Goal: Information Seeking & Learning: Learn about a topic

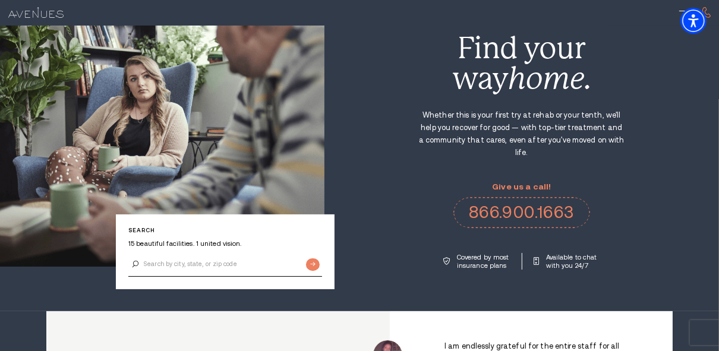
scroll to position [52, 0]
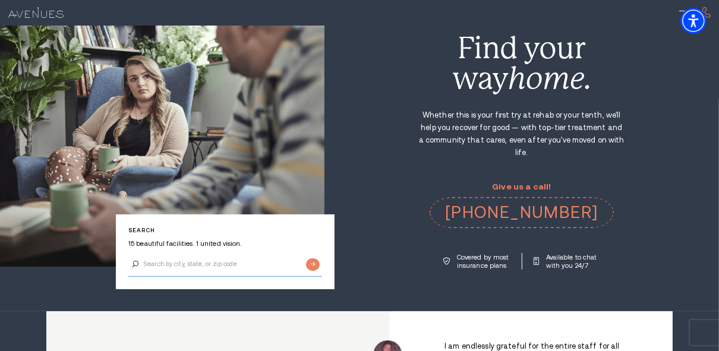
drag, startPoint x: 242, startPoint y: 262, endPoint x: 236, endPoint y: 269, distance: 8.9
click at [242, 262] on input "Search by city, state, or zip code" at bounding box center [225, 264] width 194 height 25
type input "08204"
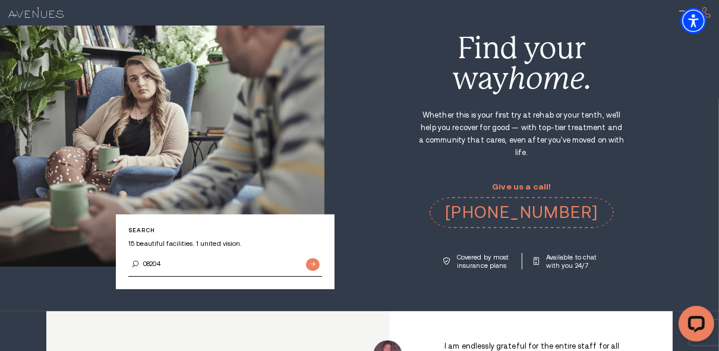
click at [381, 261] on div "Search 15 beautiful facilities. 1 united vision. 08204 Alcohol and Drug Rehab F…" at bounding box center [359, 138] width 719 height 264
click at [468, 253] on p "Covered by most insurance plans" at bounding box center [484, 261] width 54 height 17
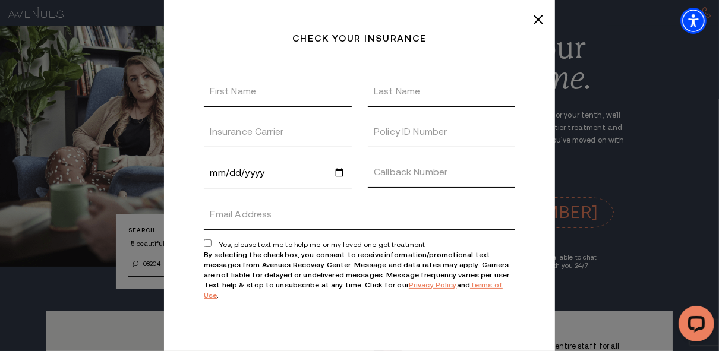
click at [468, 245] on label "Yes, please text me to help me or my loved one get treatment" at bounding box center [359, 244] width 311 height 10
click at [212, 245] on input "Yes, please text me to help me or my loved one get treatment" at bounding box center [208, 243] width 8 height 8
checkbox input "true"
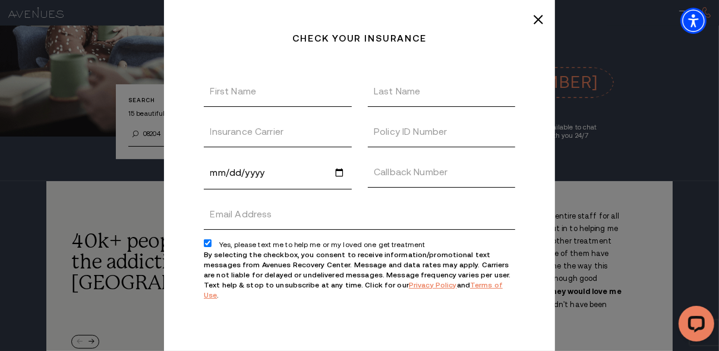
scroll to position [182, 0]
drag, startPoint x: 460, startPoint y: 99, endPoint x: 541, endPoint y: 16, distance: 115.5
click at [541, 16] on div "Check your insurance Thanks, We received your insurance request! We will get ba…" at bounding box center [359, 175] width 391 height 351
click at [541, 16] on line at bounding box center [538, 19] width 8 height 8
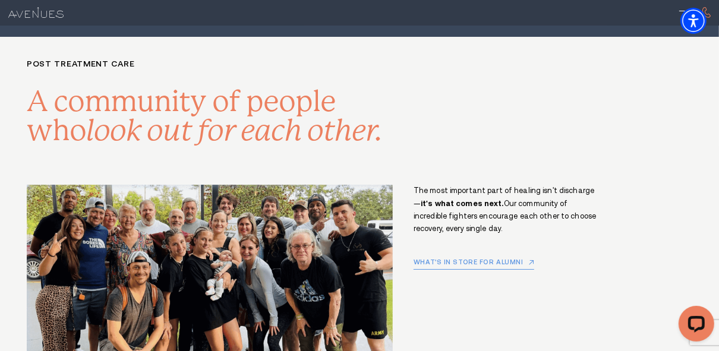
scroll to position [5730, 0]
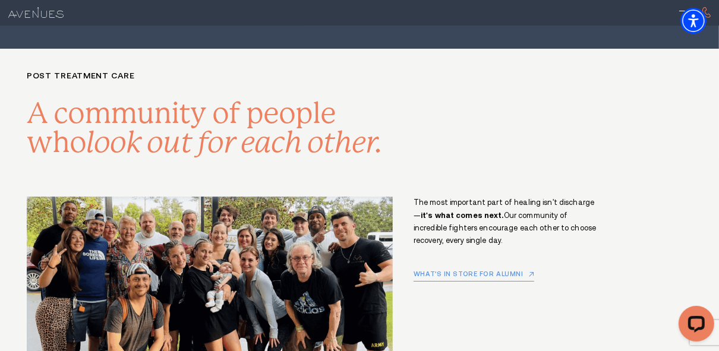
click at [5, 304] on section "Post treatment care A community of people who look out for each other. The most…" at bounding box center [359, 277] width 719 height 457
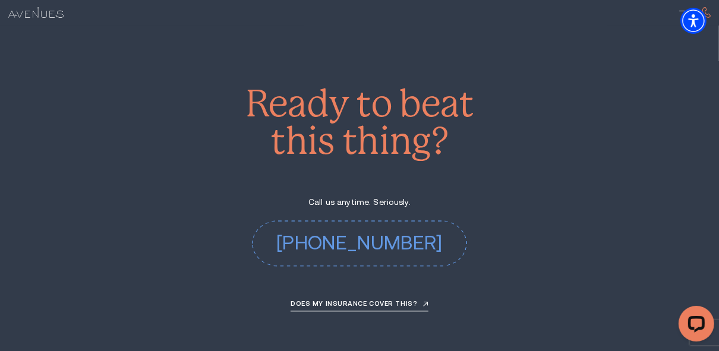
scroll to position [4618, 0]
click at [338, 301] on link "Does my insurance cover this?" at bounding box center [360, 306] width 138 height 11
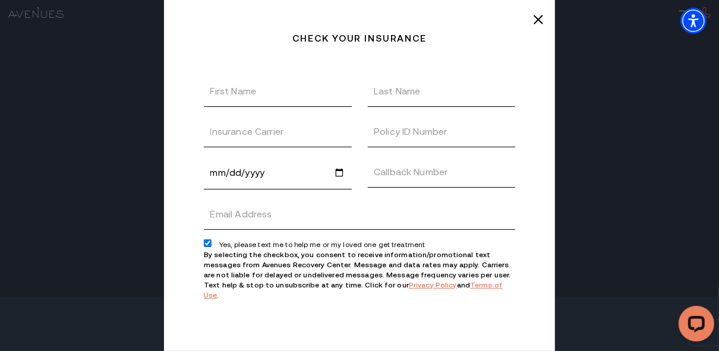
scroll to position [4719, 0]
click at [538, 18] on line at bounding box center [538, 19] width 8 height 8
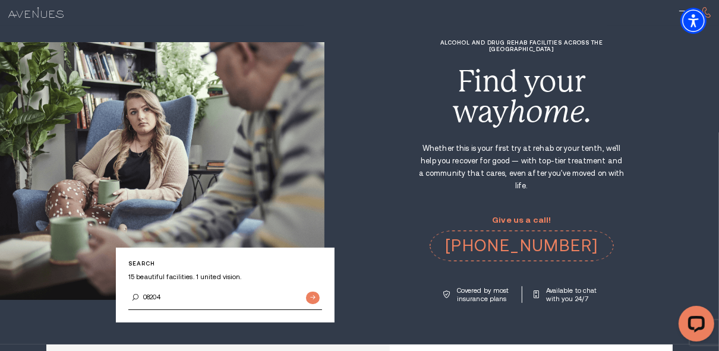
scroll to position [0, 0]
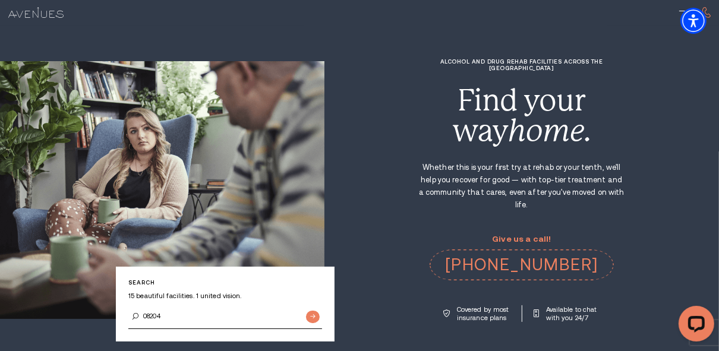
click at [51, 20] on div at bounding box center [359, 13] width 719 height 26
click at [48, 17] on img at bounding box center [35, 12] width 55 height 11
click at [465, 305] on p "Covered by most insurance plans" at bounding box center [484, 313] width 54 height 17
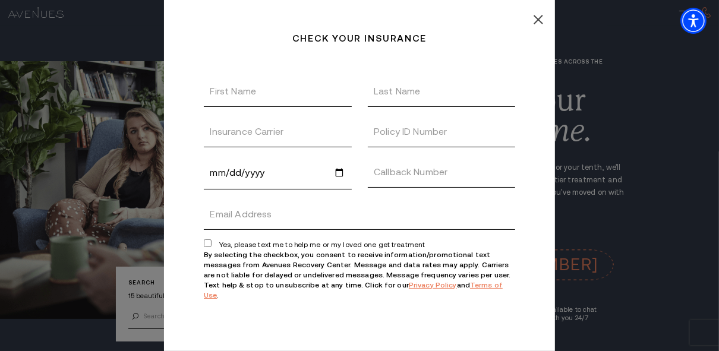
click at [537, 19] on icon at bounding box center [539, 20] width 10 height 10
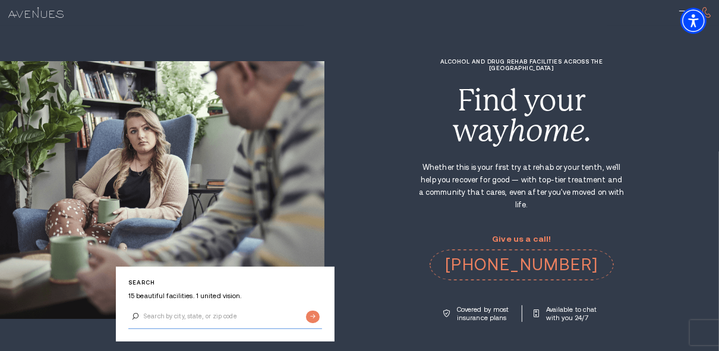
click at [173, 316] on input "Search by city, state, or zip code" at bounding box center [225, 316] width 194 height 25
type input "08204"
click at [314, 311] on input "Submit button" at bounding box center [313, 317] width 14 height 12
